Goal: Task Accomplishment & Management: Manage account settings

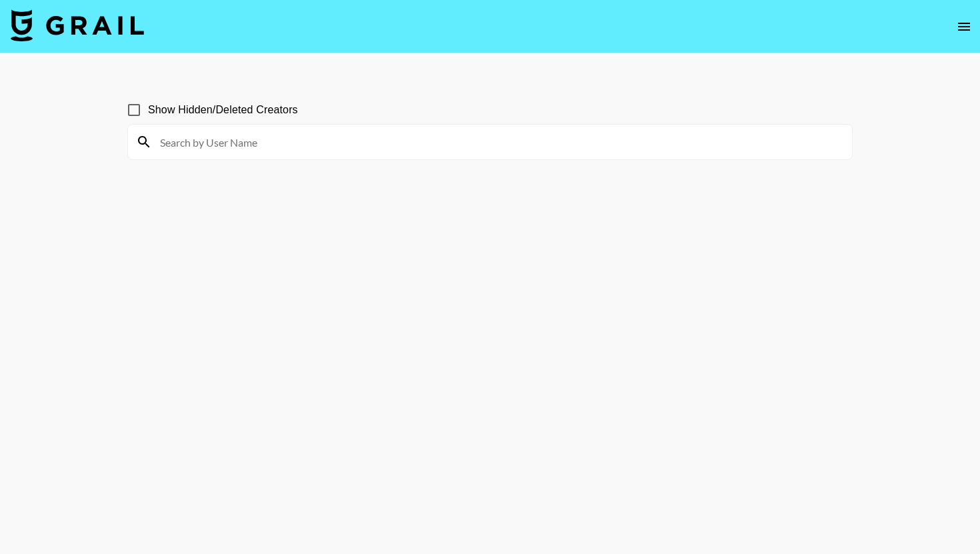
click at [90, 7] on nav at bounding box center [490, 26] width 980 height 53
click at [89, 21] on img at bounding box center [77, 25] width 133 height 32
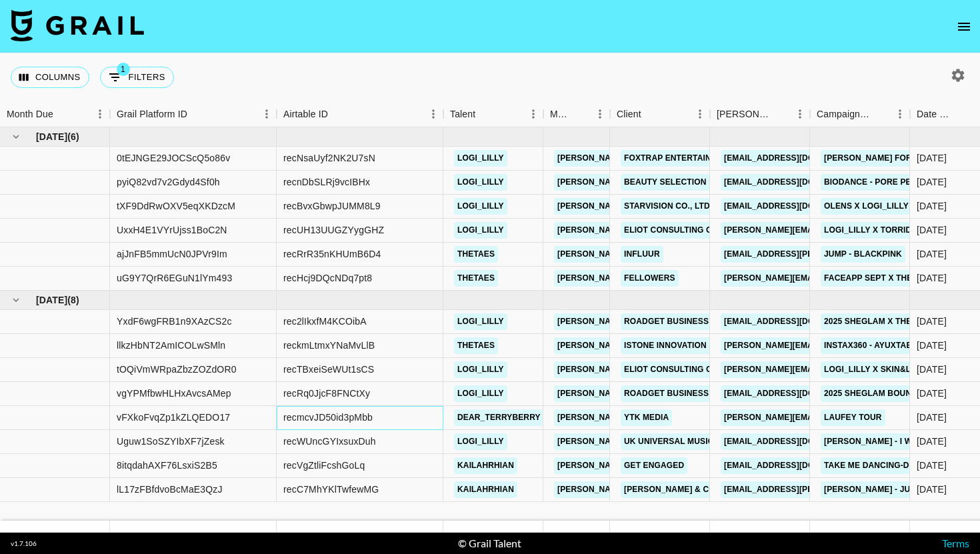
click at [427, 423] on div "recmcvJD50id3pMbb" at bounding box center [360, 418] width 167 height 24
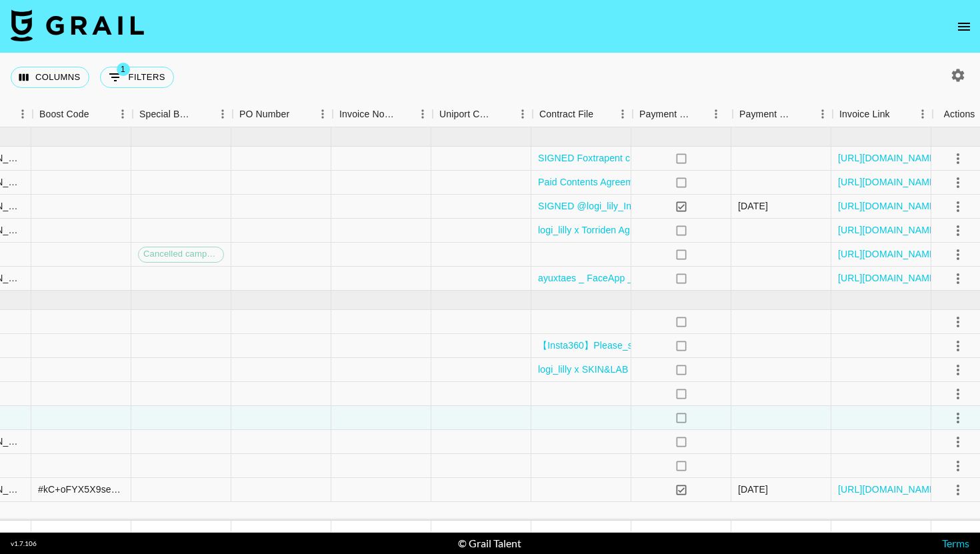
scroll to position [0, 1845]
click at [960, 415] on icon "select merge strategy" at bounding box center [960, 418] width 16 height 16
click at [740, 425] on div at bounding box center [783, 418] width 100 height 24
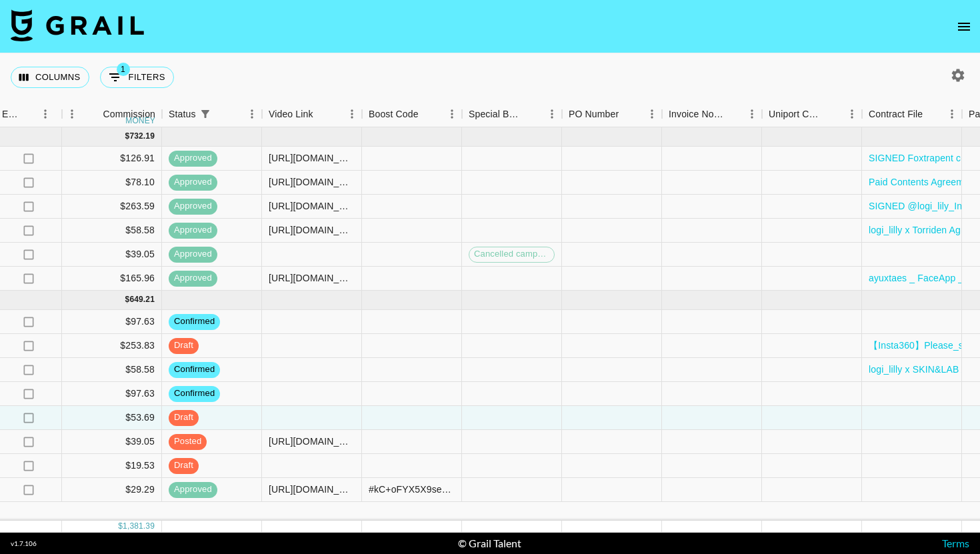
scroll to position [0, 1475]
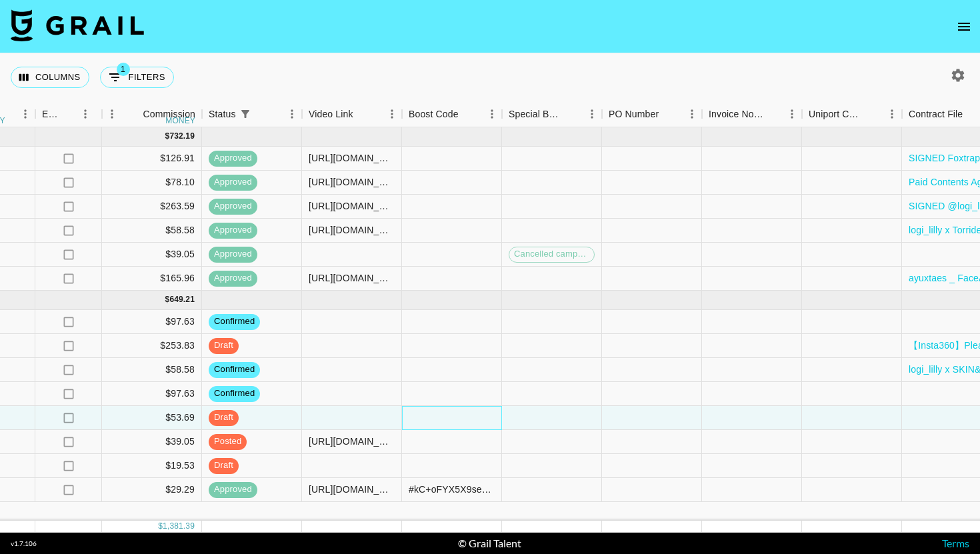
click at [434, 416] on div at bounding box center [452, 418] width 100 height 24
click at [367, 415] on div at bounding box center [352, 418] width 100 height 24
click at [428, 417] on div at bounding box center [452, 418] width 100 height 24
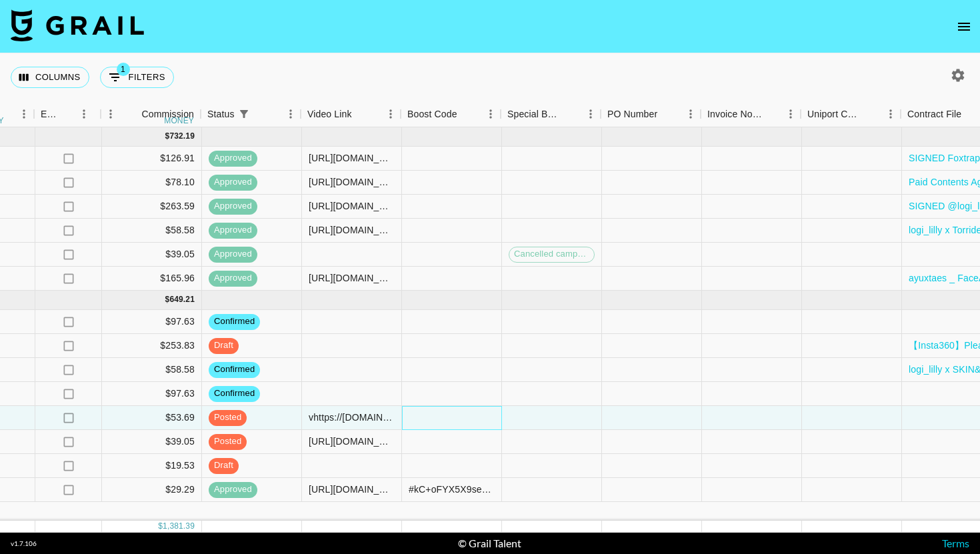
scroll to position [0, 1851]
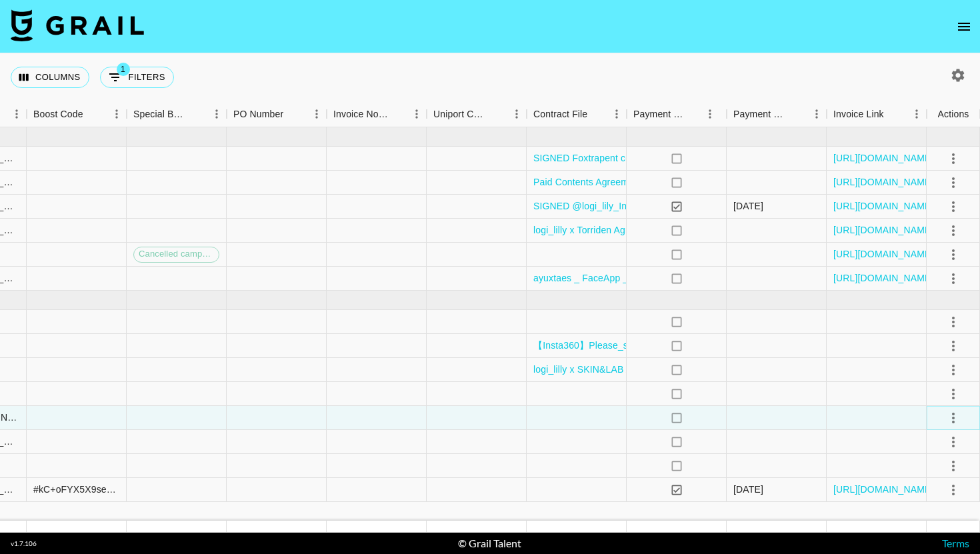
click at [952, 421] on icon "select merge strategy" at bounding box center [953, 418] width 3 height 11
click at [937, 385] on div "Approve" at bounding box center [924, 389] width 41 height 16
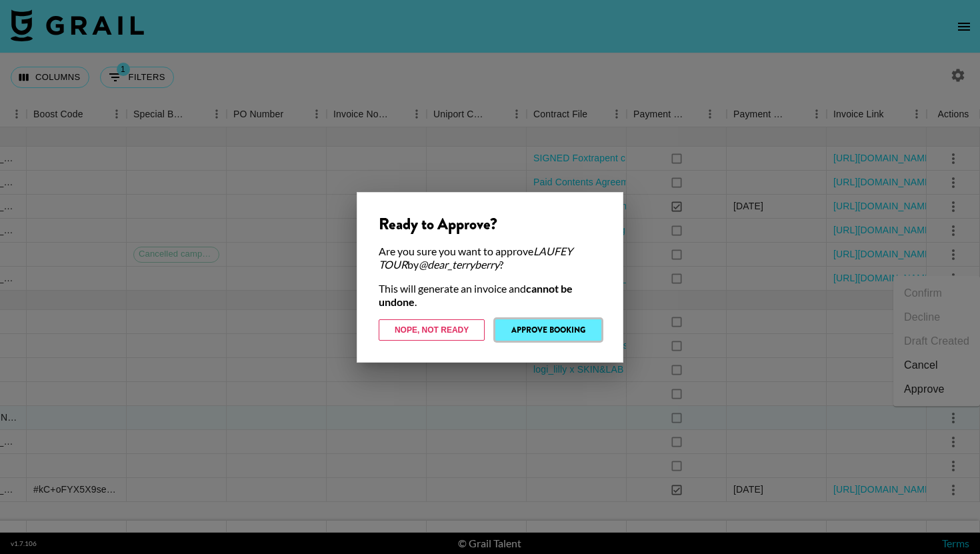
click at [541, 326] on button "Approve Booking" at bounding box center [549, 329] width 106 height 21
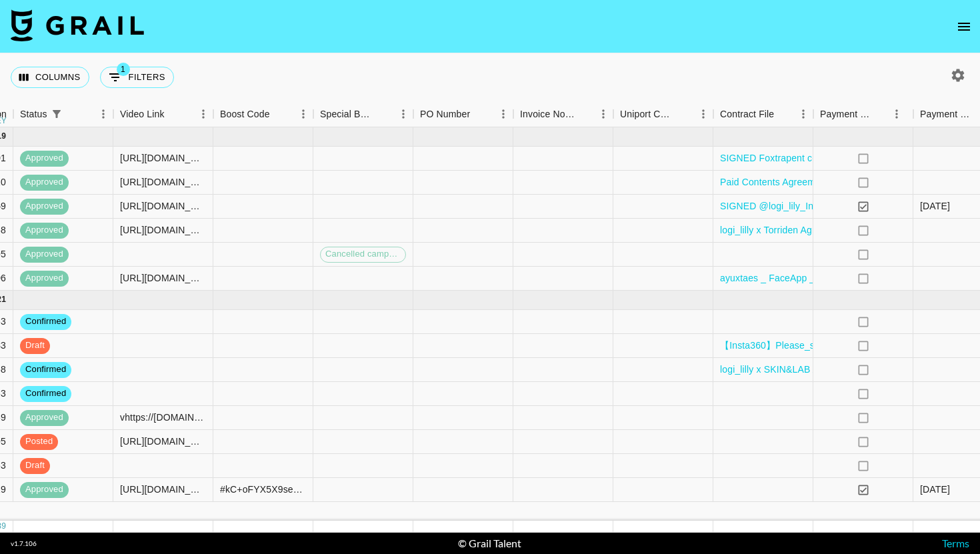
scroll to position [0, 1851]
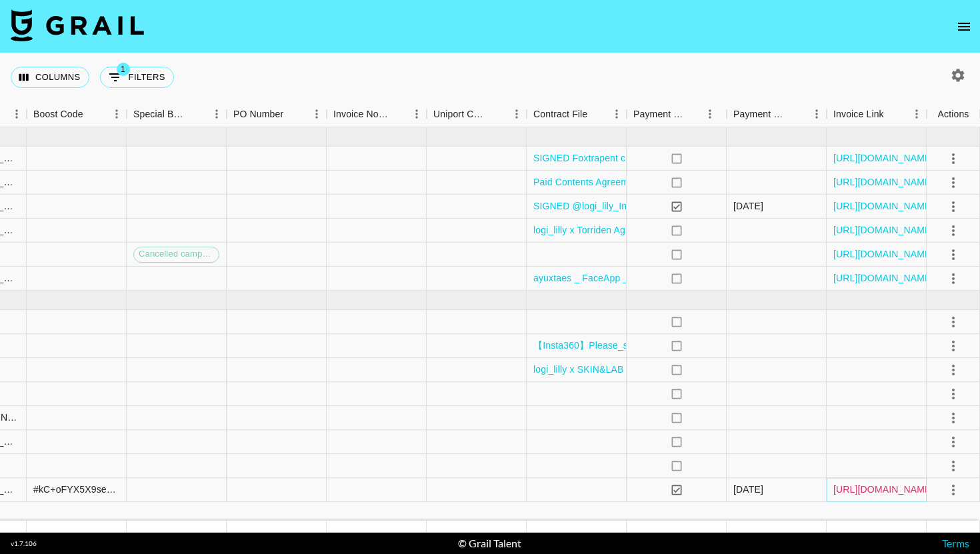
click at [884, 486] on link "https://in.xero.com/wgLUkaVqroBt3CP7IVwBHEDmAkkTMBNH1ds3q44G" at bounding box center [884, 489] width 101 height 13
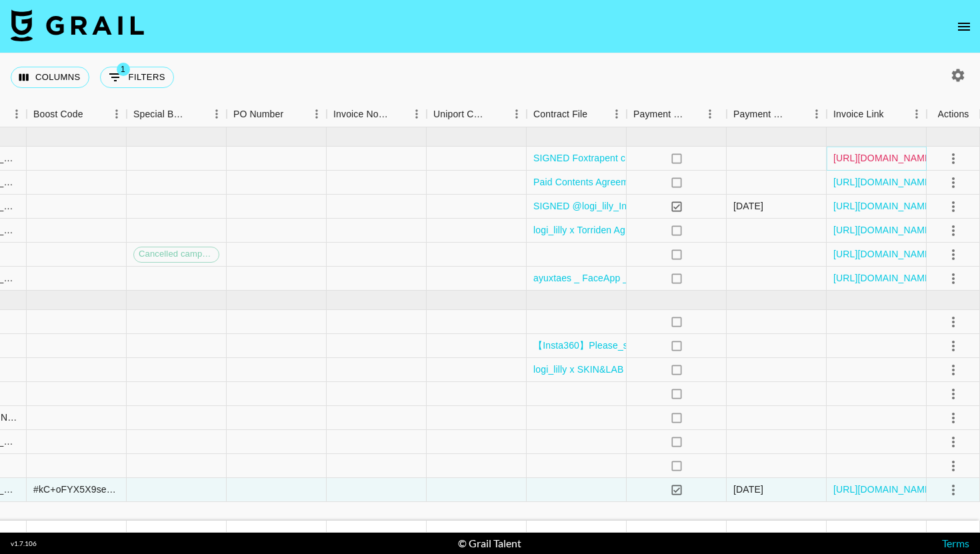
click at [886, 163] on link "https://in.xero.com/C2c0uqepNkdv1Dwub4ihKOl5Z1yHjCOg5aNchjek" at bounding box center [884, 157] width 101 height 13
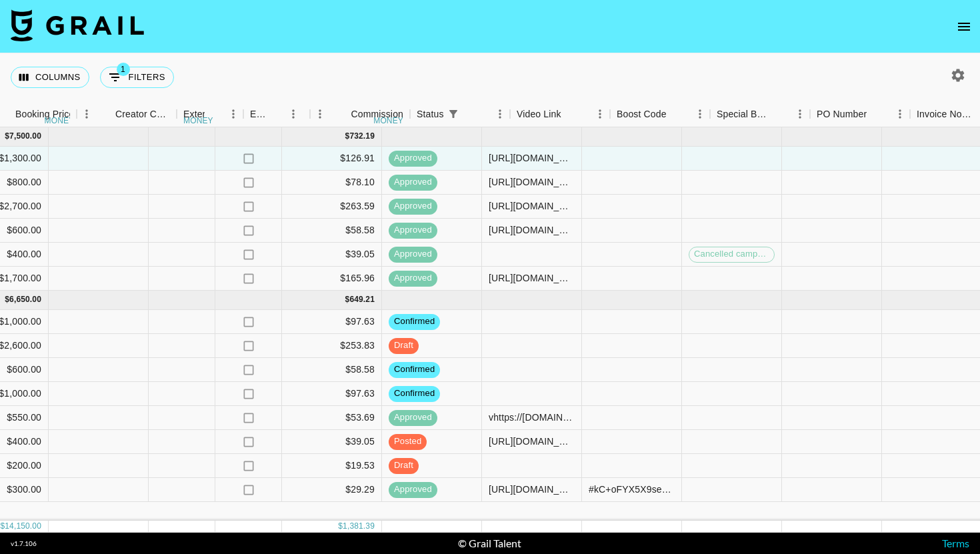
scroll to position [0, 1267]
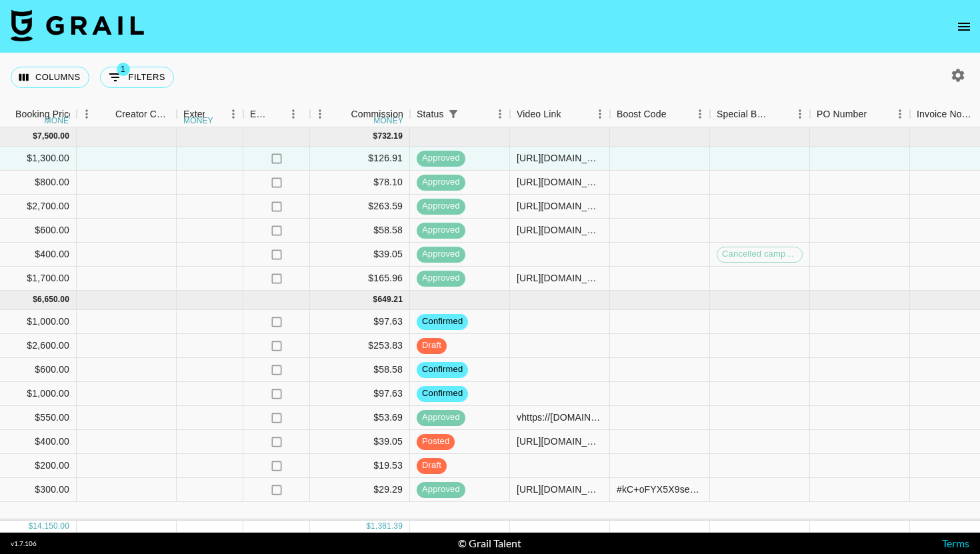
click at [966, 22] on icon "open drawer" at bounding box center [964, 27] width 16 height 16
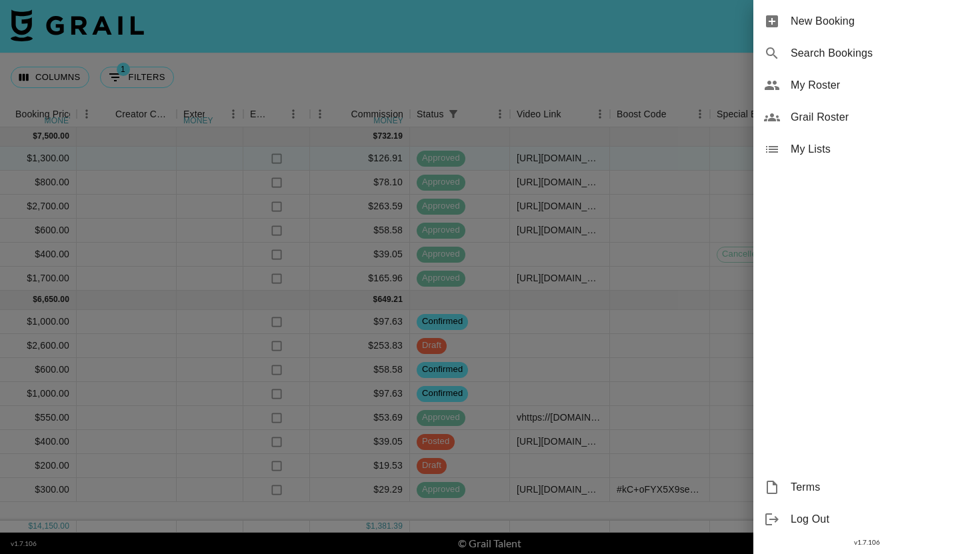
click at [836, 117] on span "Grail Roster" at bounding box center [880, 117] width 179 height 16
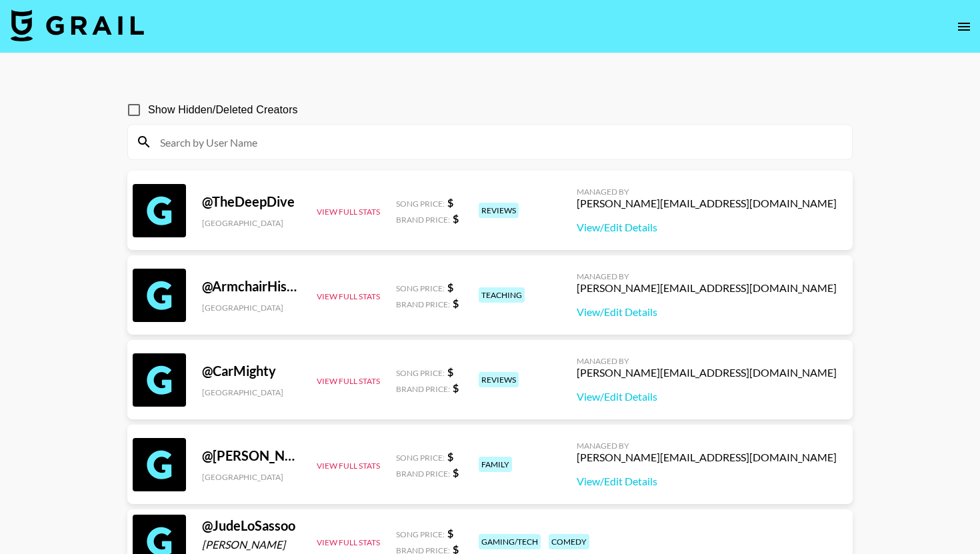
click at [962, 26] on icon "open drawer" at bounding box center [964, 27] width 12 height 8
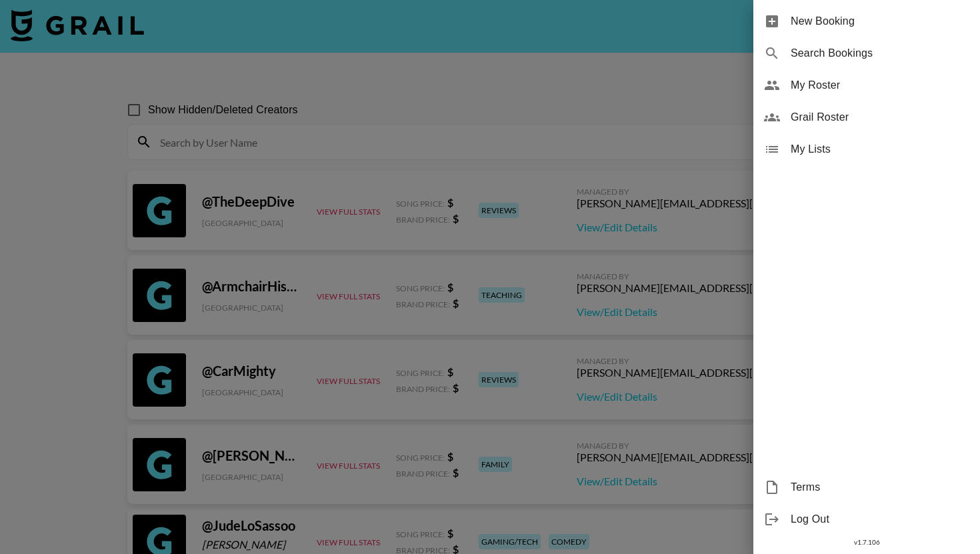
click at [860, 102] on div "Grail Roster" at bounding box center [867, 117] width 227 height 32
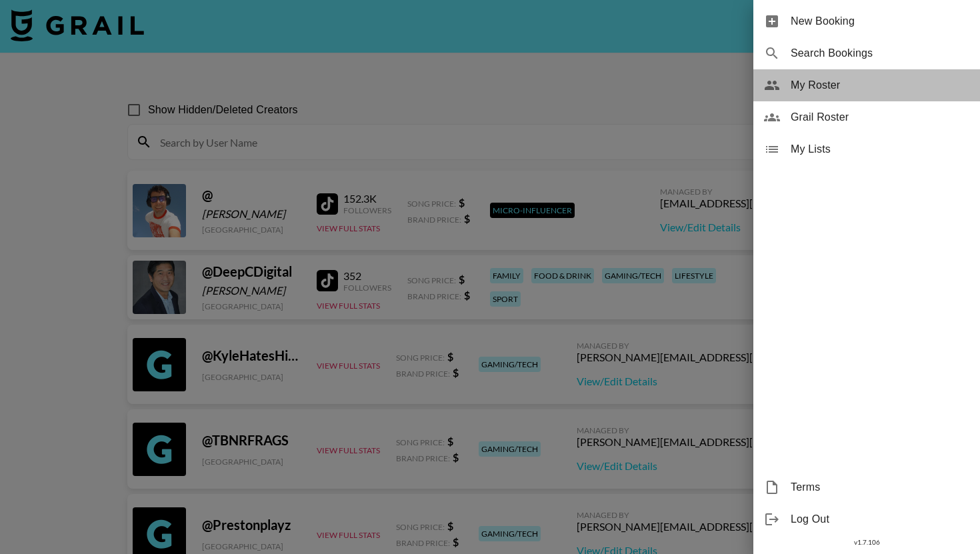
click at [862, 88] on span "My Roster" at bounding box center [880, 85] width 179 height 16
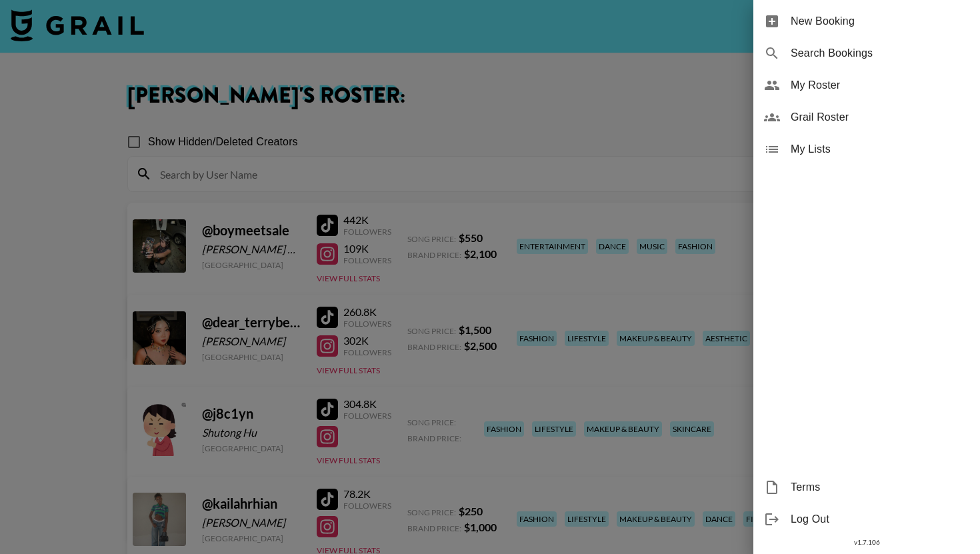
click at [590, 59] on div at bounding box center [490, 277] width 980 height 554
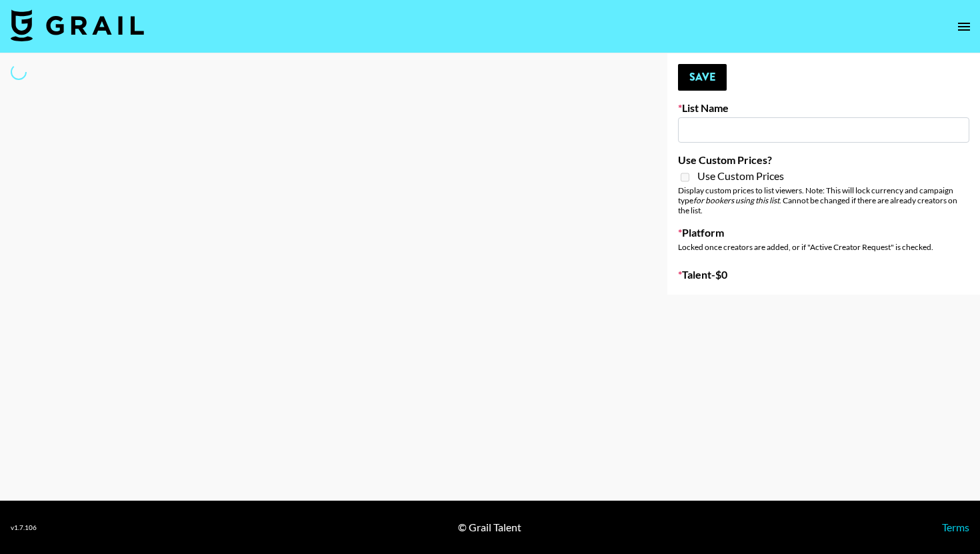
type input "June's Journey (12th Oct)"
select select "Song"
type input "Twodots (12th Oct)"
checkbox input "true"
select select "Brand"
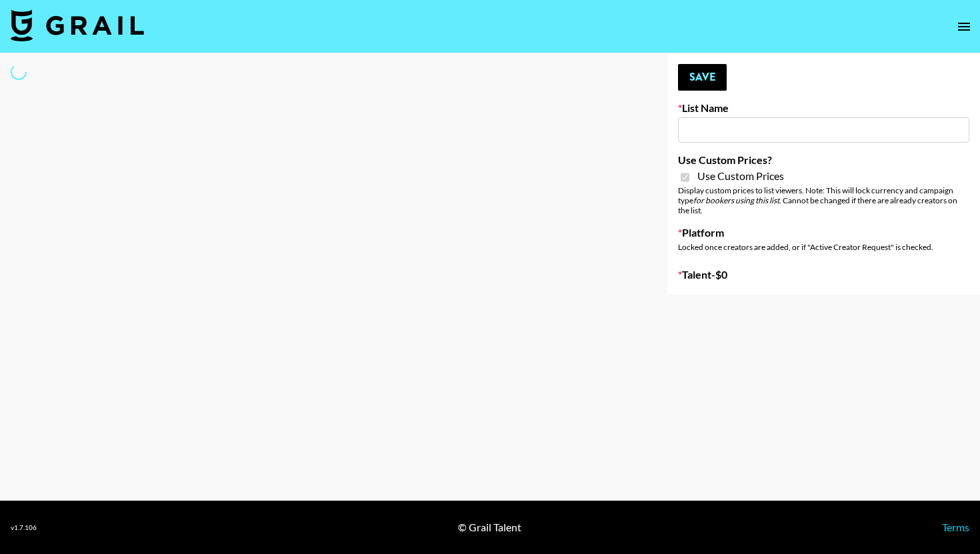
type input "Evry Jewels"
checkbox input "true"
select select "Brand"
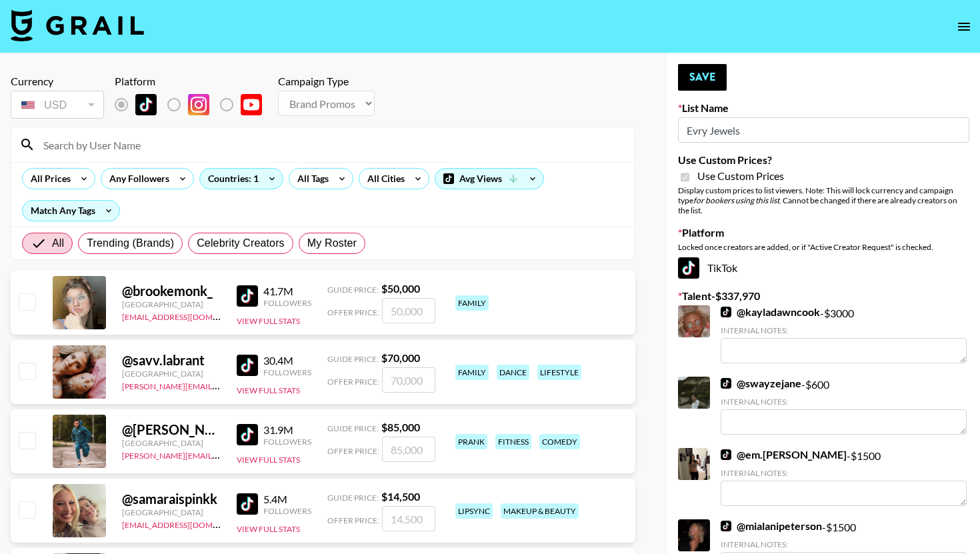
click at [186, 146] on input at bounding box center [331, 144] width 592 height 21
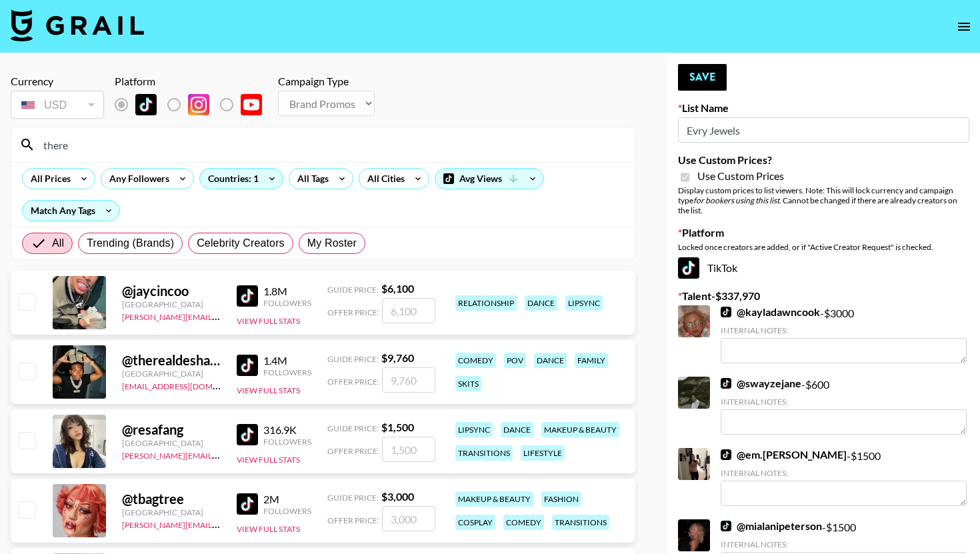
click at [186, 146] on input "there" at bounding box center [331, 144] width 592 height 21
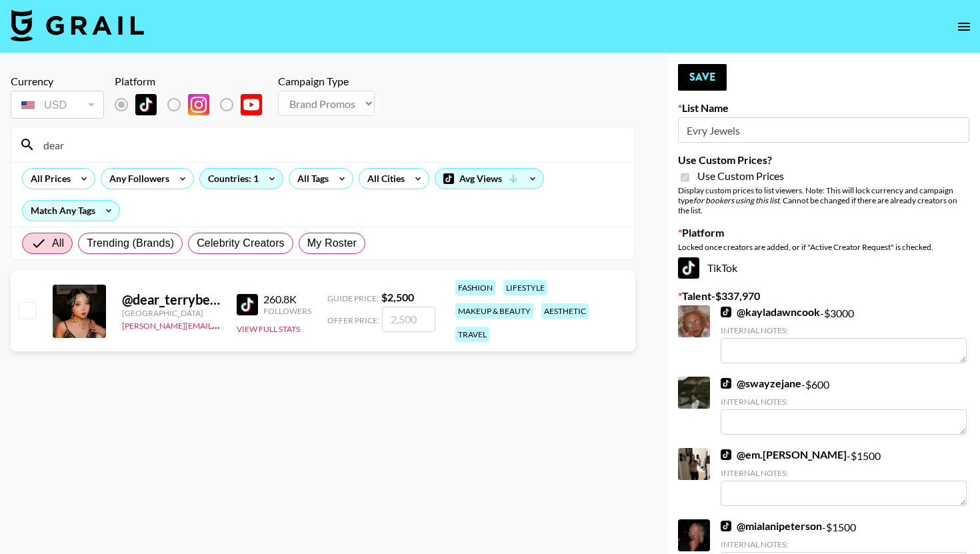
type input "dear"
click at [31, 307] on input "checkbox" at bounding box center [27, 310] width 16 height 16
checkbox input "true"
type input "2500"
click at [707, 69] on button "Save" at bounding box center [702, 77] width 49 height 27
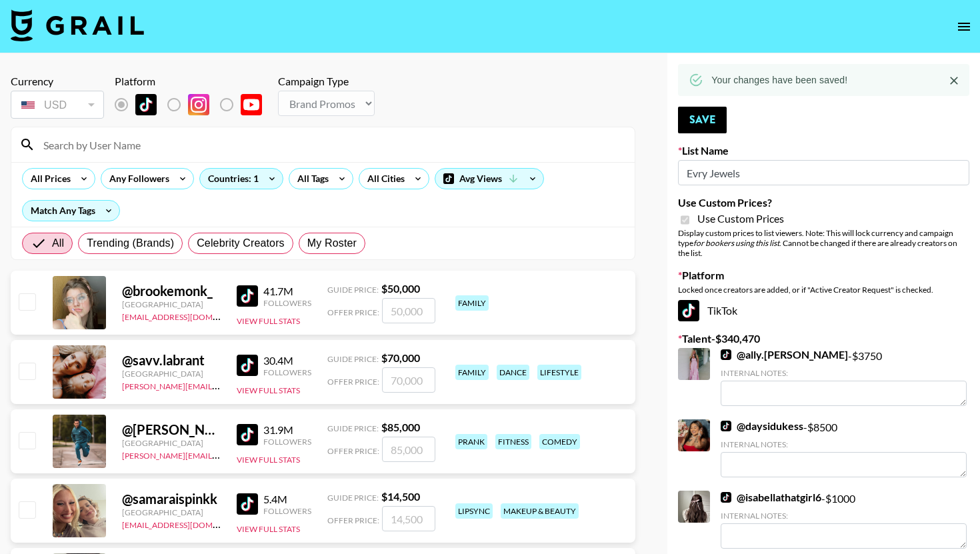
click at [357, 147] on input at bounding box center [331, 144] width 592 height 21
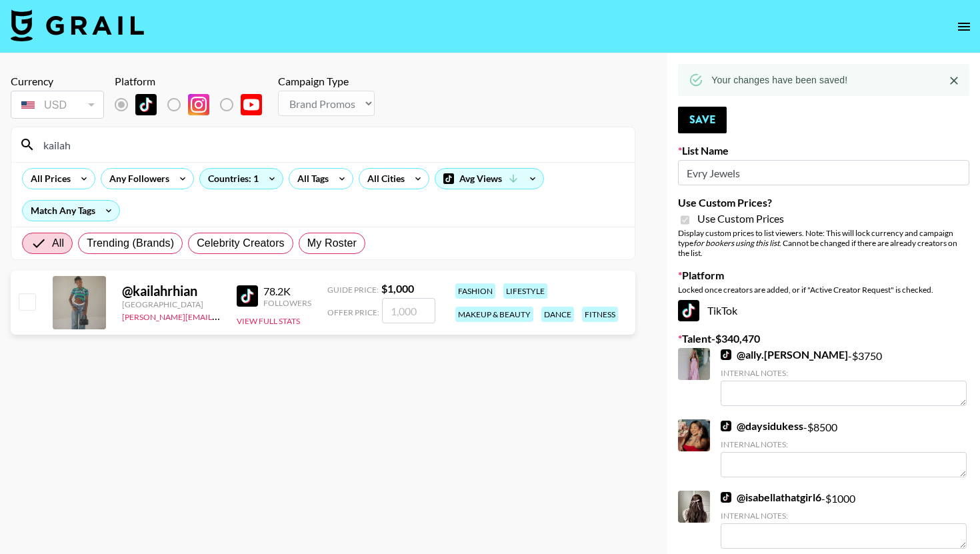
type input "kailah"
click at [21, 293] on input "checkbox" at bounding box center [27, 301] width 16 height 16
checkbox input "true"
type input "1000"
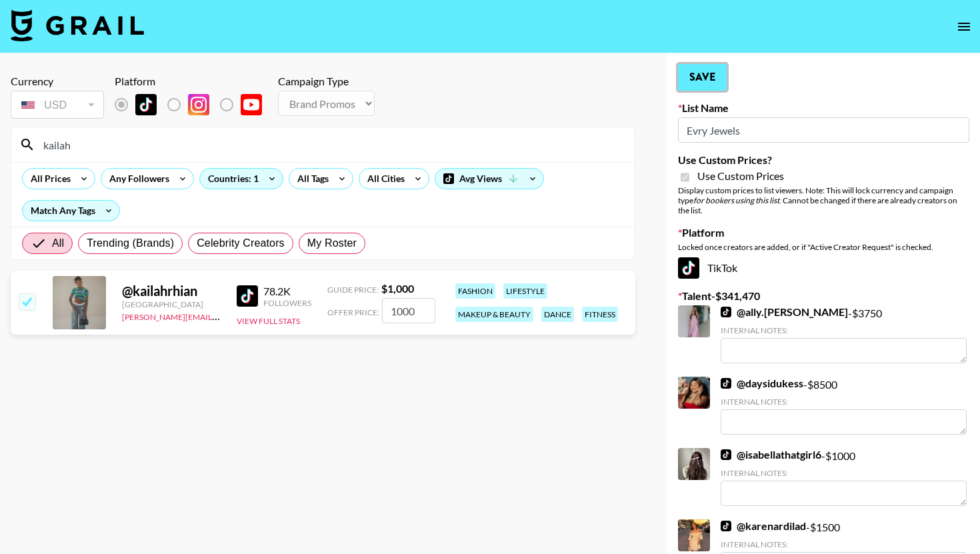
click at [712, 75] on button "Save" at bounding box center [702, 77] width 49 height 27
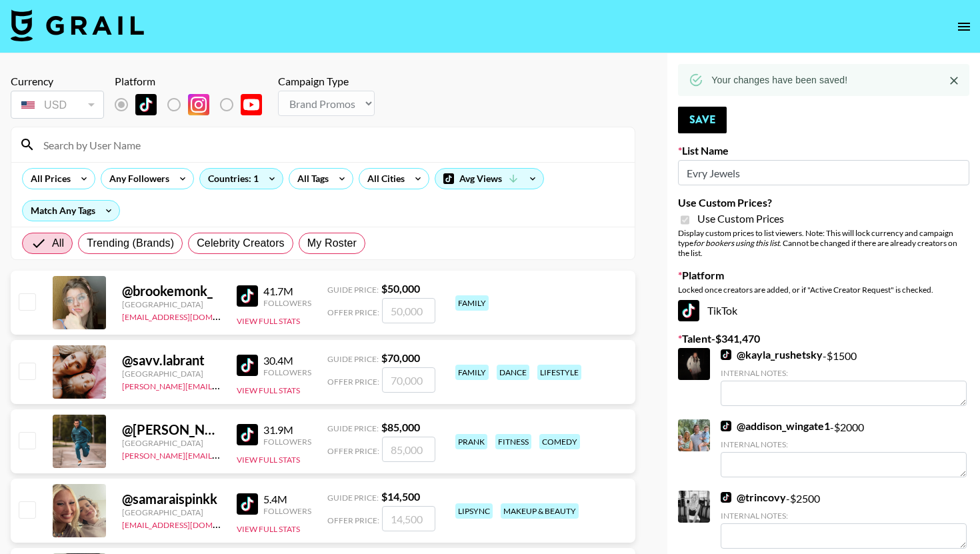
click at [297, 145] on input at bounding box center [331, 144] width 592 height 21
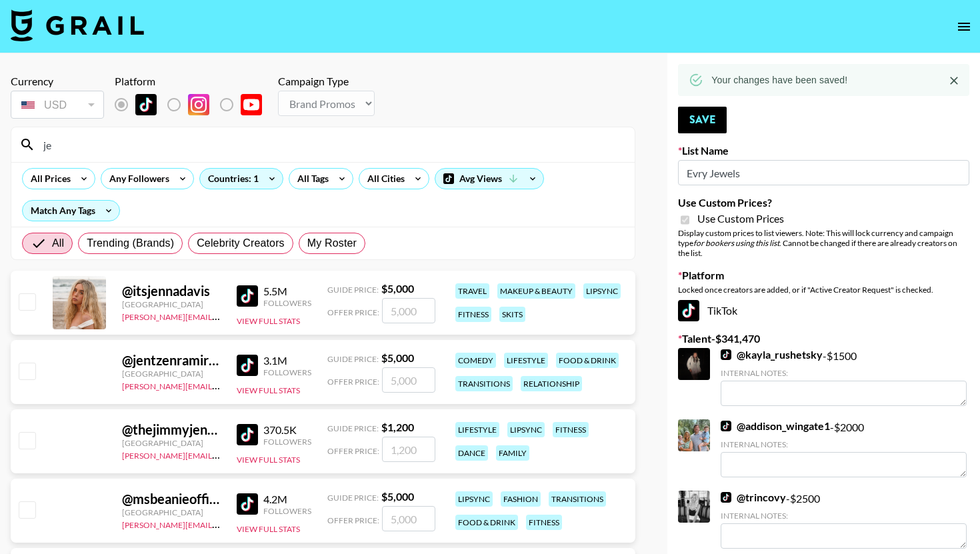
type input "j"
